Goal: Navigation & Orientation: Find specific page/section

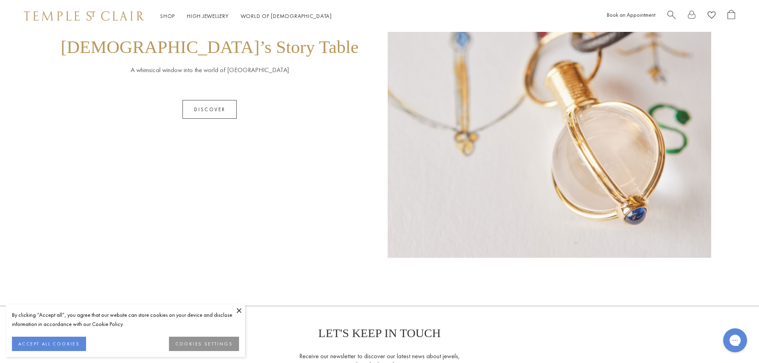
scroll to position [828, 0]
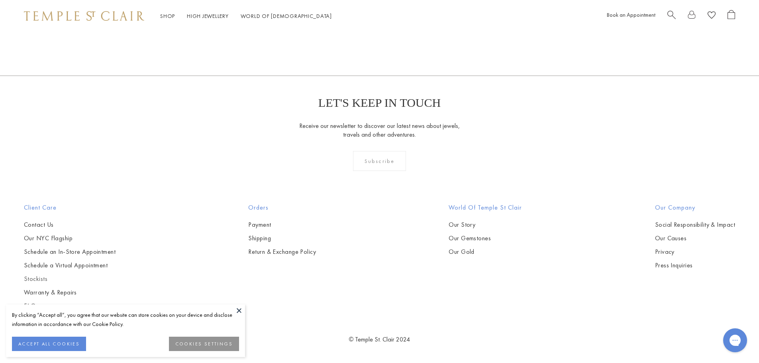
click at [35, 280] on link "Stockists" at bounding box center [70, 278] width 92 height 9
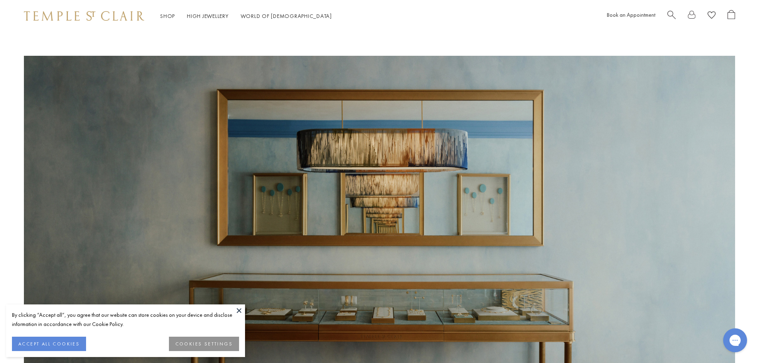
click at [239, 310] on button at bounding box center [239, 310] width 12 height 12
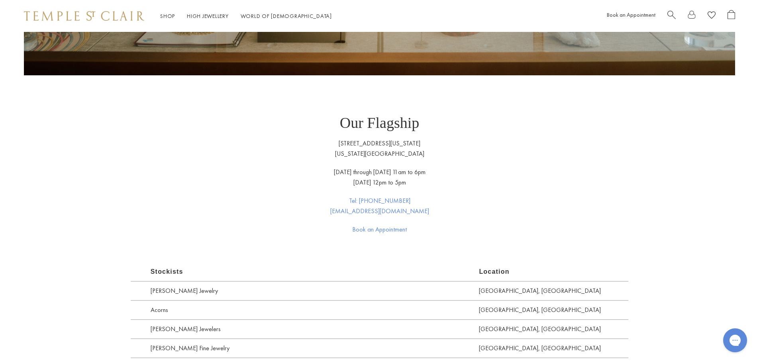
scroll to position [438, 0]
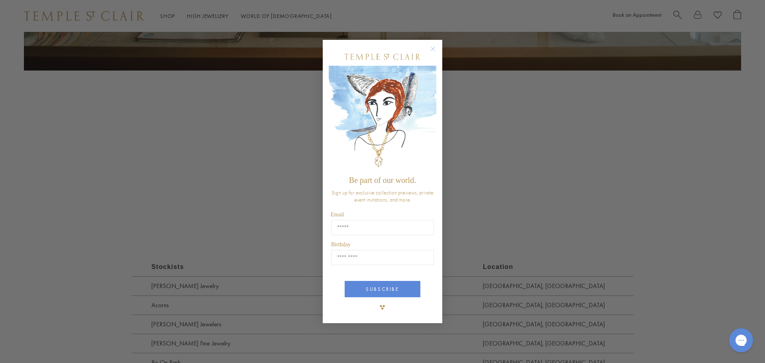
click at [433, 45] on circle "Close dialog" at bounding box center [433, 49] width 10 height 10
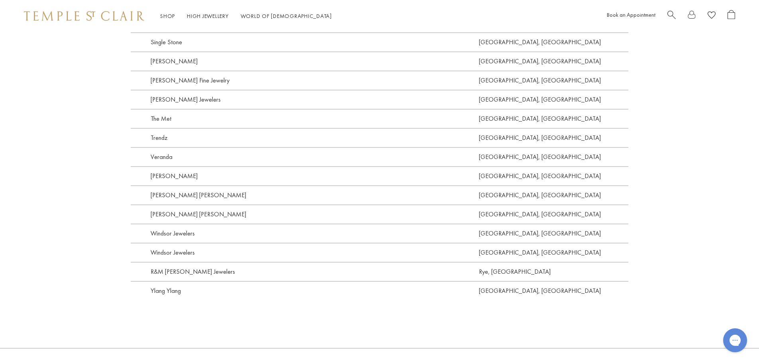
scroll to position [2031, 0]
